Goal: Information Seeking & Learning: Learn about a topic

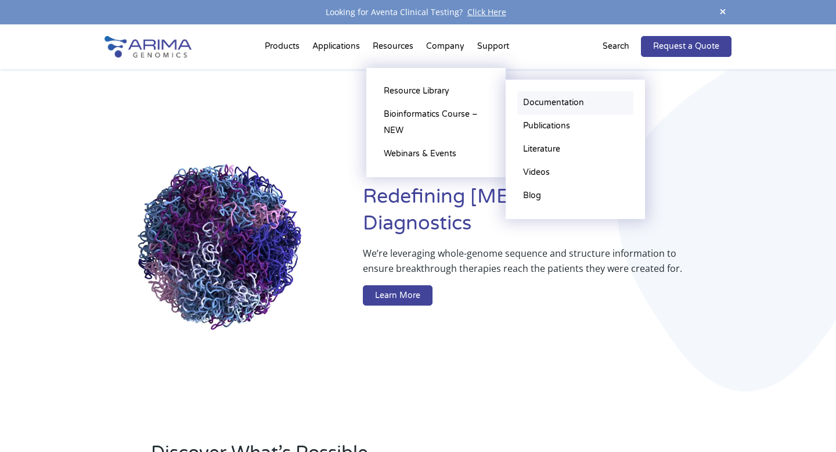
click at [534, 103] on link "Documentation" at bounding box center [576, 102] width 116 height 23
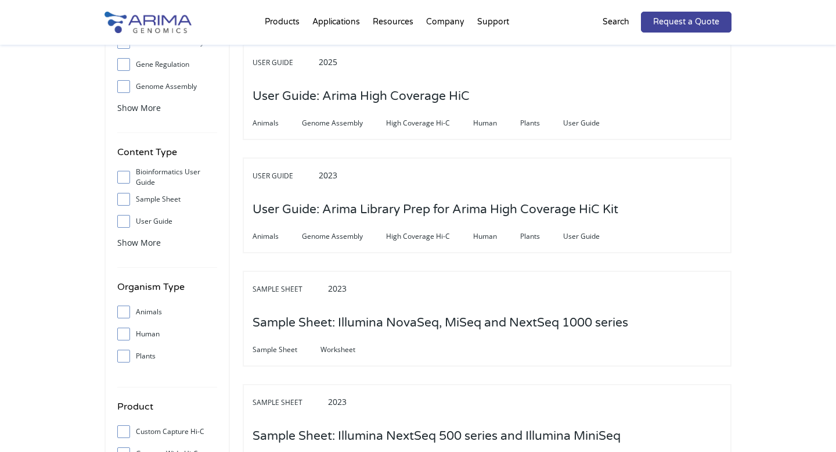
scroll to position [117, 0]
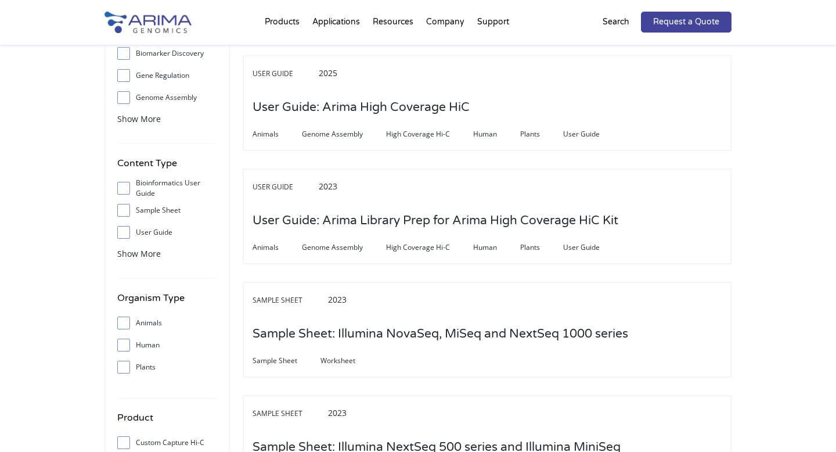
click at [120, 231] on input "User Guide" at bounding box center [124, 232] width 8 height 8
checkbox input "true"
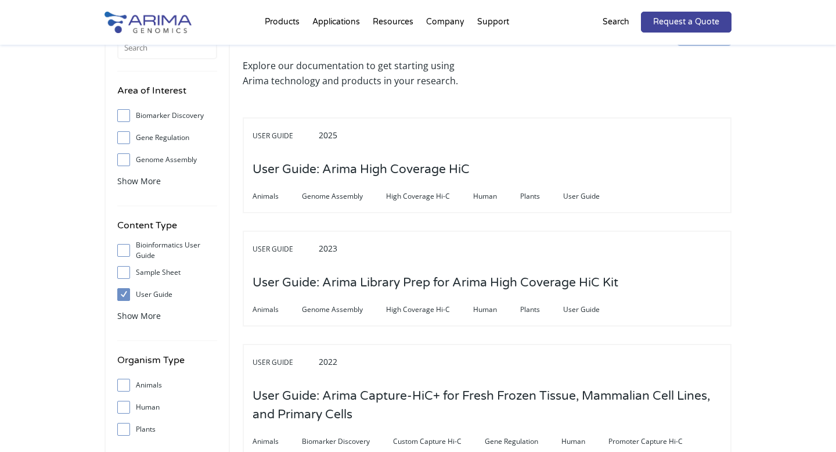
scroll to position [56, 0]
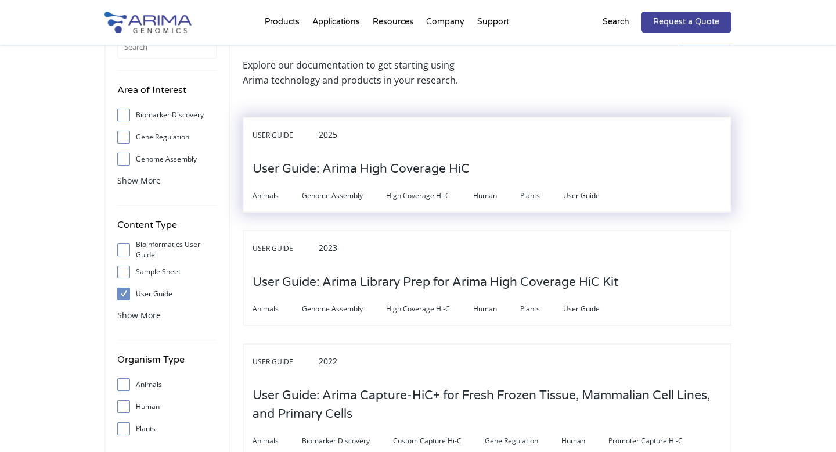
click at [359, 166] on h3 "User Guide: Arima High Coverage HiC" at bounding box center [361, 169] width 217 height 36
